Goal: Task Accomplishment & Management: Complete application form

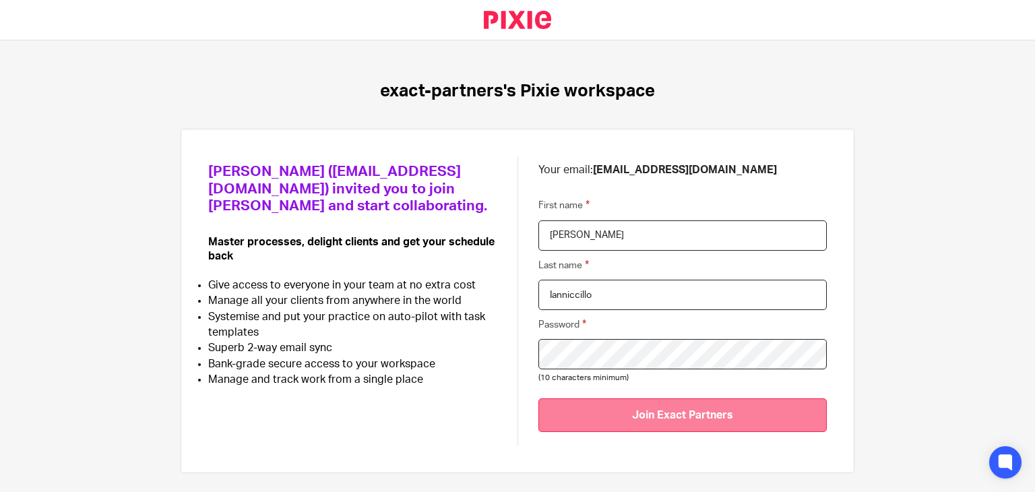
click at [718, 413] on input "Join Exact Partners" at bounding box center [682, 414] width 288 height 33
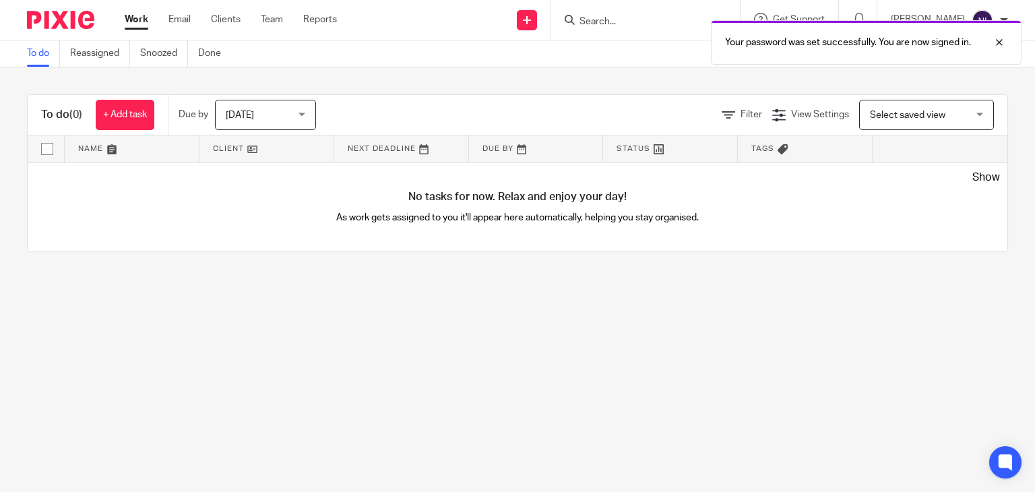
click at [0, 491] on nordpass-portal at bounding box center [0, 492] width 0 height 0
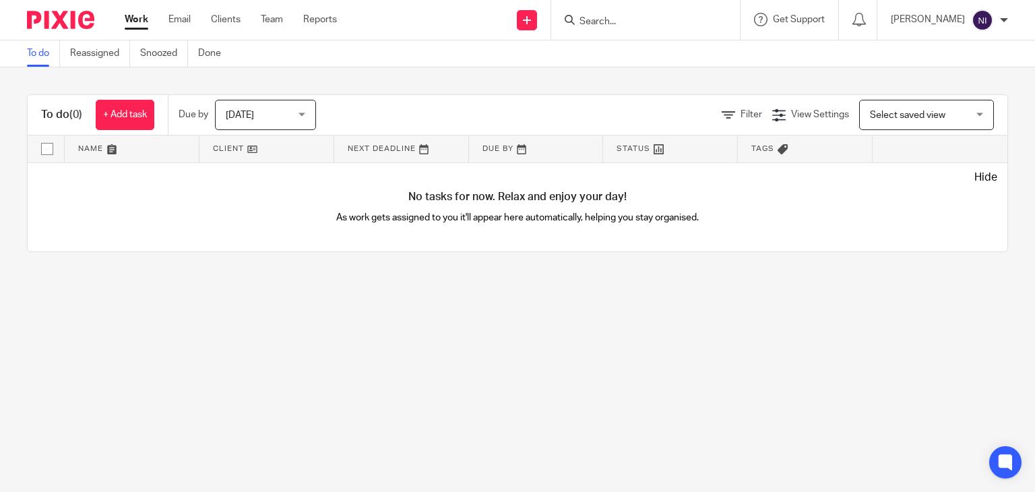
click at [0, 491] on nordpass-portal at bounding box center [0, 492] width 0 height 0
drag, startPoint x: 815, startPoint y: 162, endPoint x: 756, endPoint y: 160, distance: 58.7
click at [0, 491] on nordpass-portal at bounding box center [0, 492] width 0 height 0
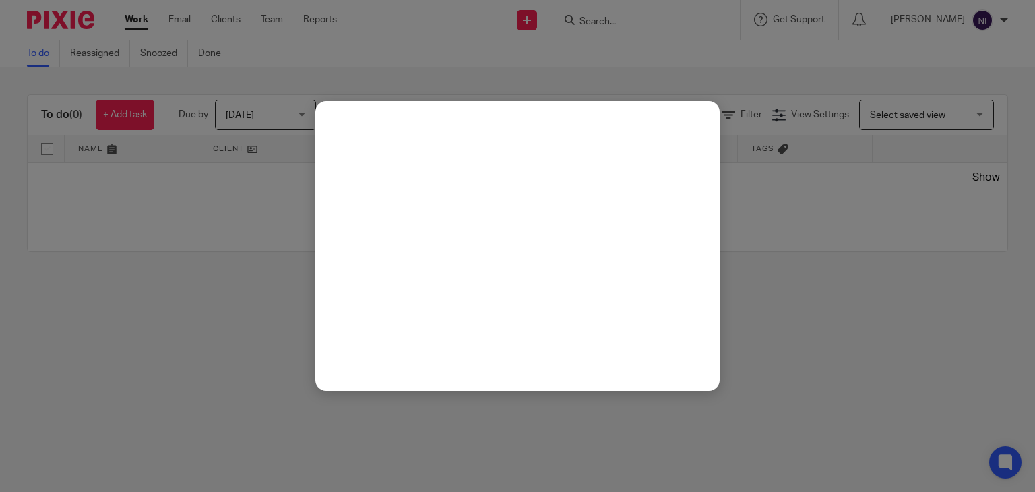
click at [0, 491] on nordpass-portal at bounding box center [0, 492] width 0 height 0
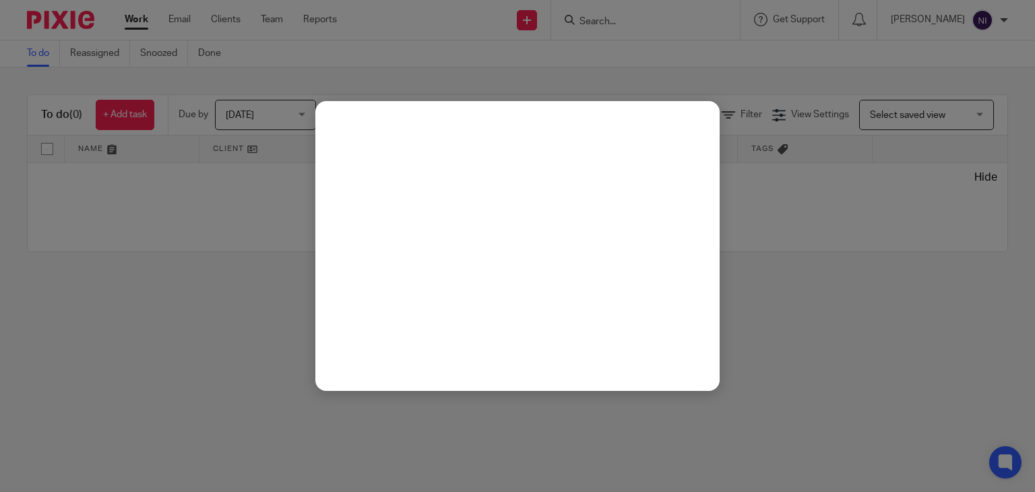
click at [0, 491] on nordpass-portal at bounding box center [0, 492] width 0 height 0
